Goal: Transaction & Acquisition: Purchase product/service

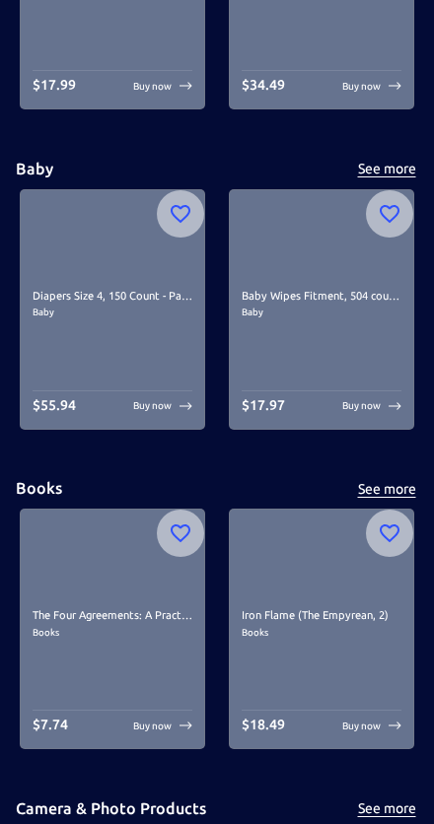
scroll to position [1354, 0]
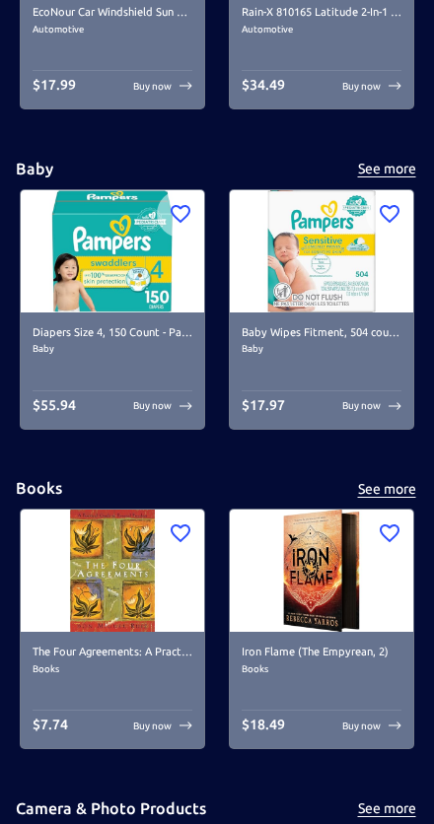
click at [65, 241] on img at bounding box center [112, 251] width 183 height 122
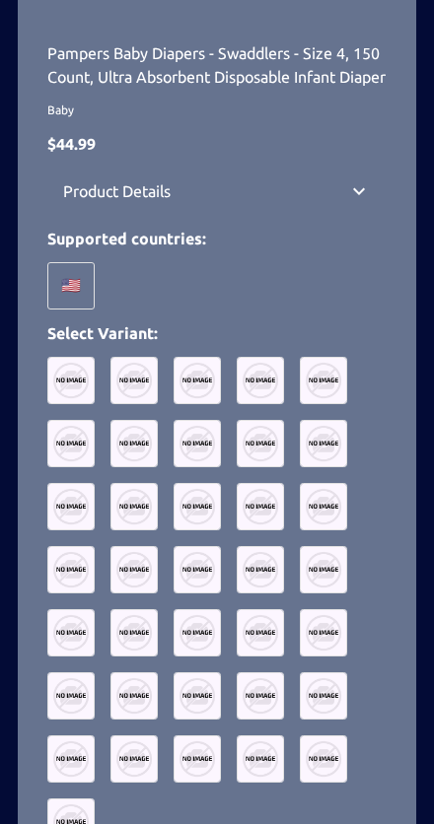
scroll to position [595, 0]
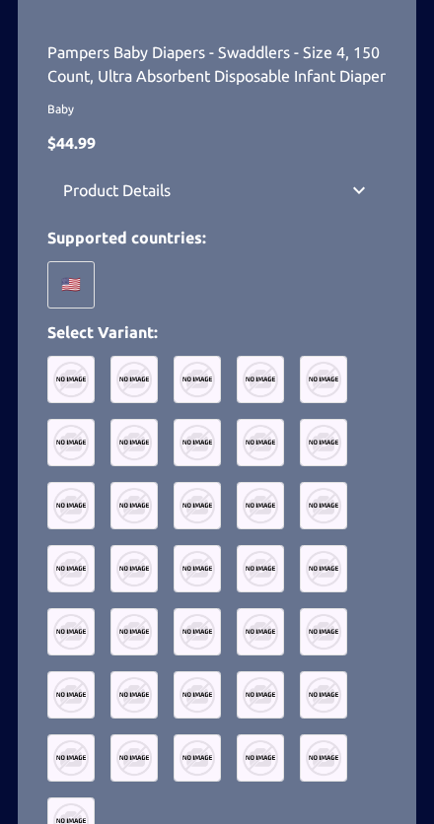
click at [64, 300] on div "🇺🇸" at bounding box center [70, 284] width 47 height 47
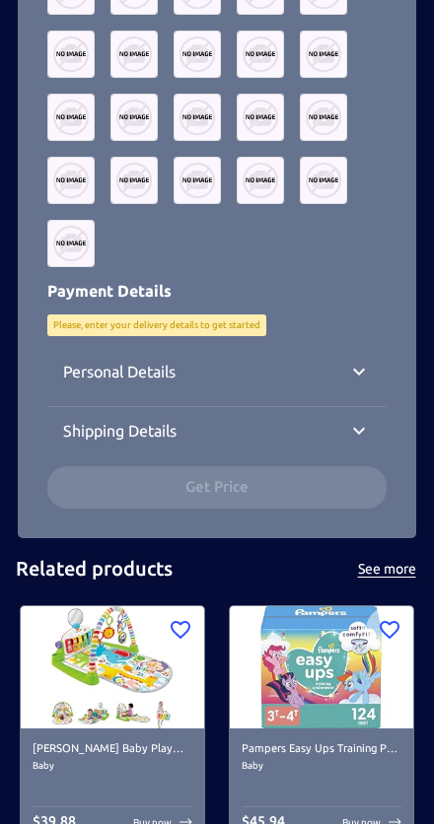
scroll to position [1201, 0]
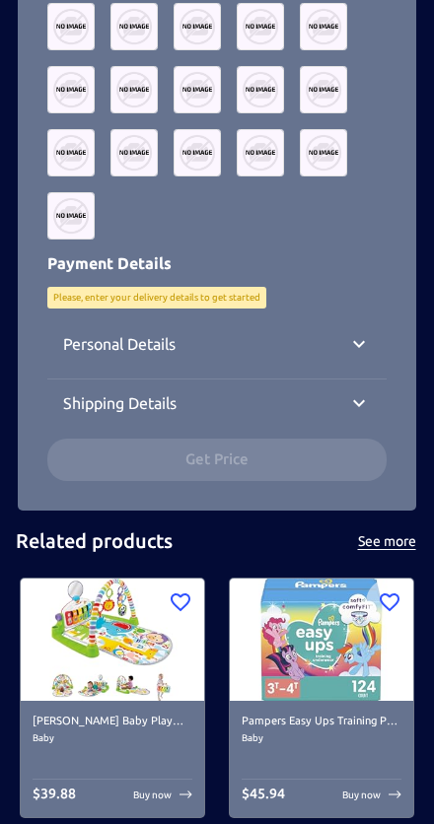
click at [57, 240] on img at bounding box center [70, 215] width 47 height 47
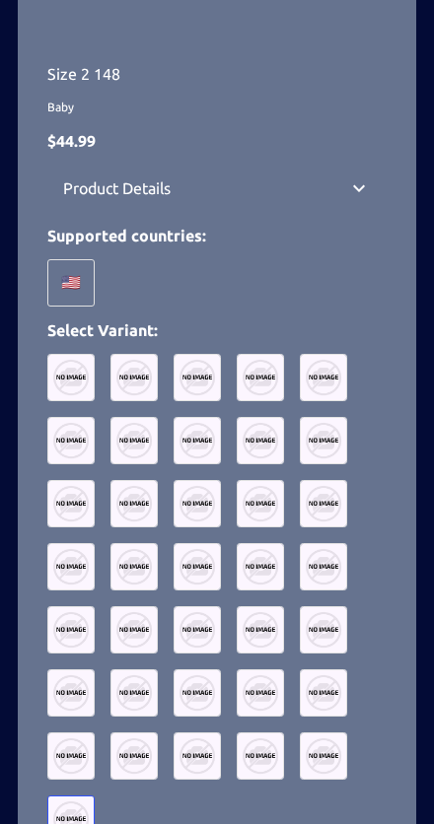
scroll to position [571, 0]
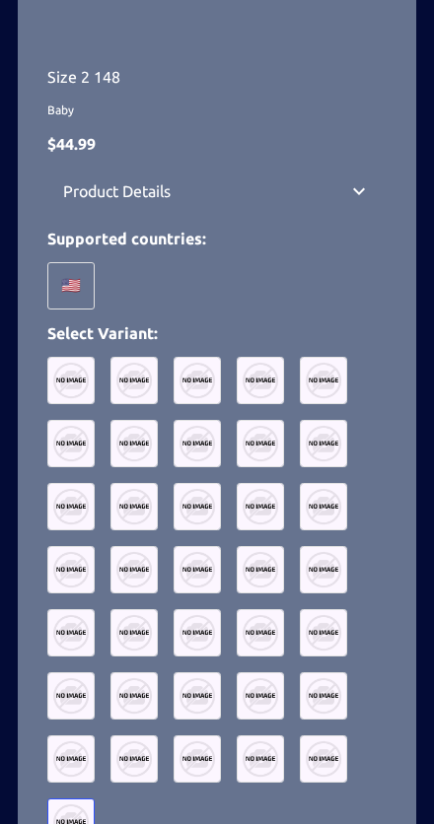
click at [133, 438] on img at bounding box center [133, 443] width 47 height 47
click at [124, 371] on img at bounding box center [133, 380] width 47 height 47
click at [178, 546] on img at bounding box center [196, 569] width 47 height 47
click at [57, 441] on img at bounding box center [70, 443] width 47 height 47
click at [331, 382] on img at bounding box center [323, 380] width 47 height 47
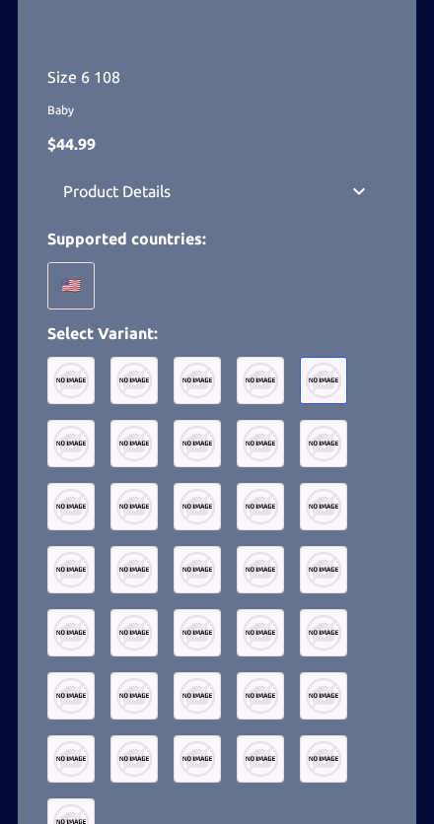
click at [263, 382] on img at bounding box center [260, 380] width 47 height 47
click at [202, 391] on img at bounding box center [196, 380] width 47 height 47
click at [133, 438] on img at bounding box center [133, 443] width 47 height 47
click at [240, 467] on div at bounding box center [216, 601] width 339 height 489
click at [173, 546] on img at bounding box center [196, 569] width 47 height 47
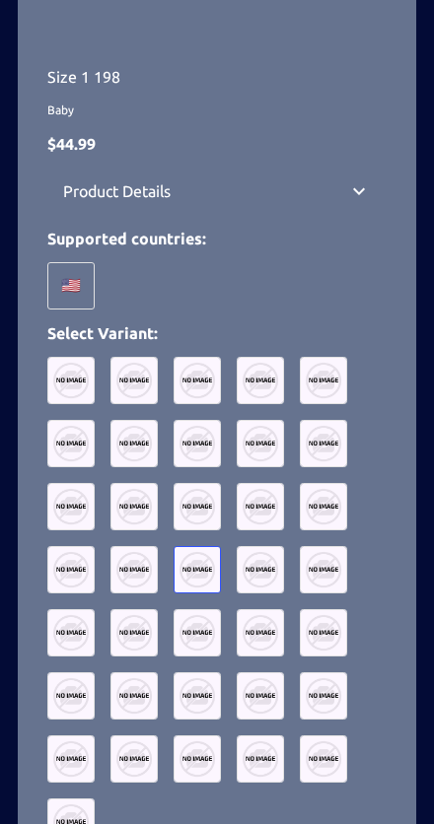
click at [148, 648] on img at bounding box center [133, 632] width 47 height 47
click at [253, 653] on img at bounding box center [260, 632] width 47 height 47
click at [312, 651] on img at bounding box center [323, 632] width 47 height 47
click at [303, 523] on img at bounding box center [323, 506] width 47 height 47
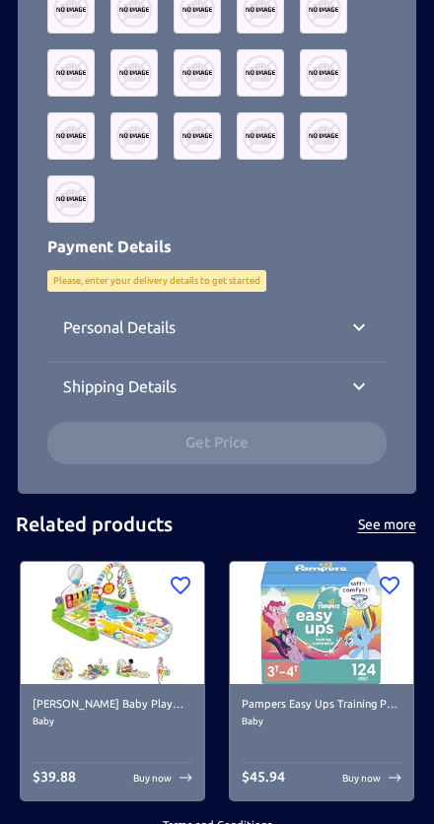
scroll to position [1218, 0]
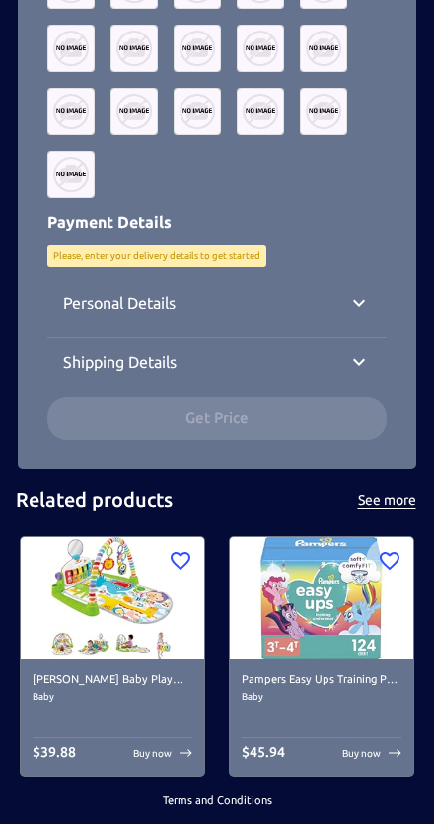
click at [355, 296] on icon at bounding box center [359, 303] width 24 height 24
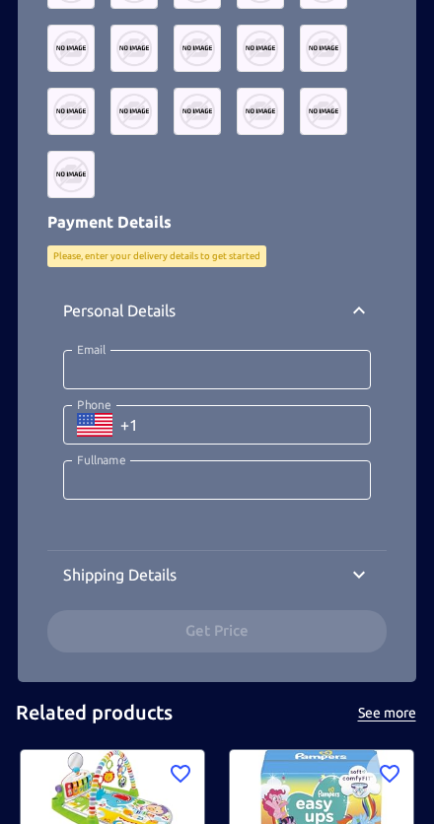
click at [348, 570] on icon at bounding box center [359, 575] width 24 height 24
